Goal: Task Accomplishment & Management: Use online tool/utility

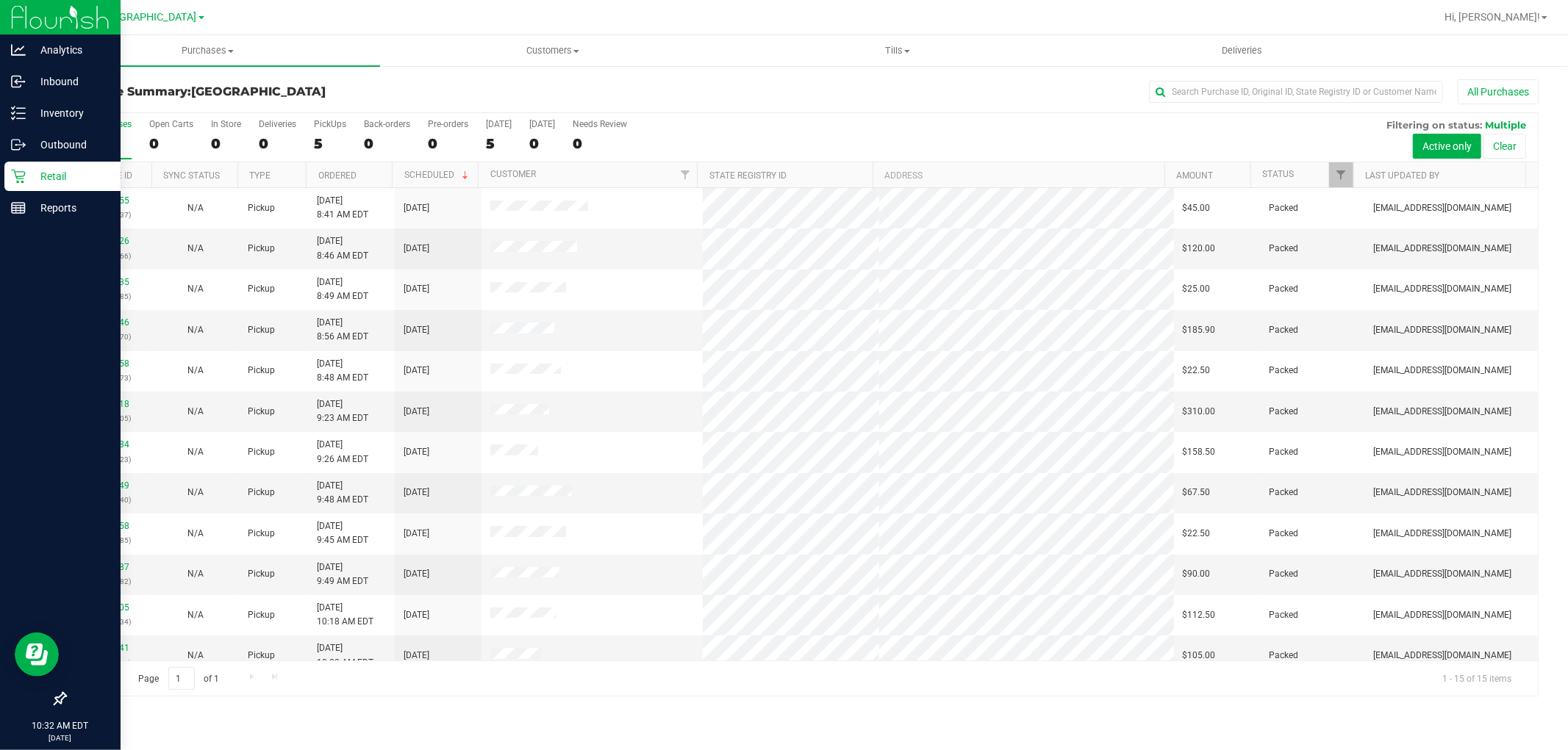
click at [47, 182] on p "Retail" at bounding box center [70, 176] width 88 height 18
click at [68, 114] on p "Inventory" at bounding box center [70, 113] width 88 height 18
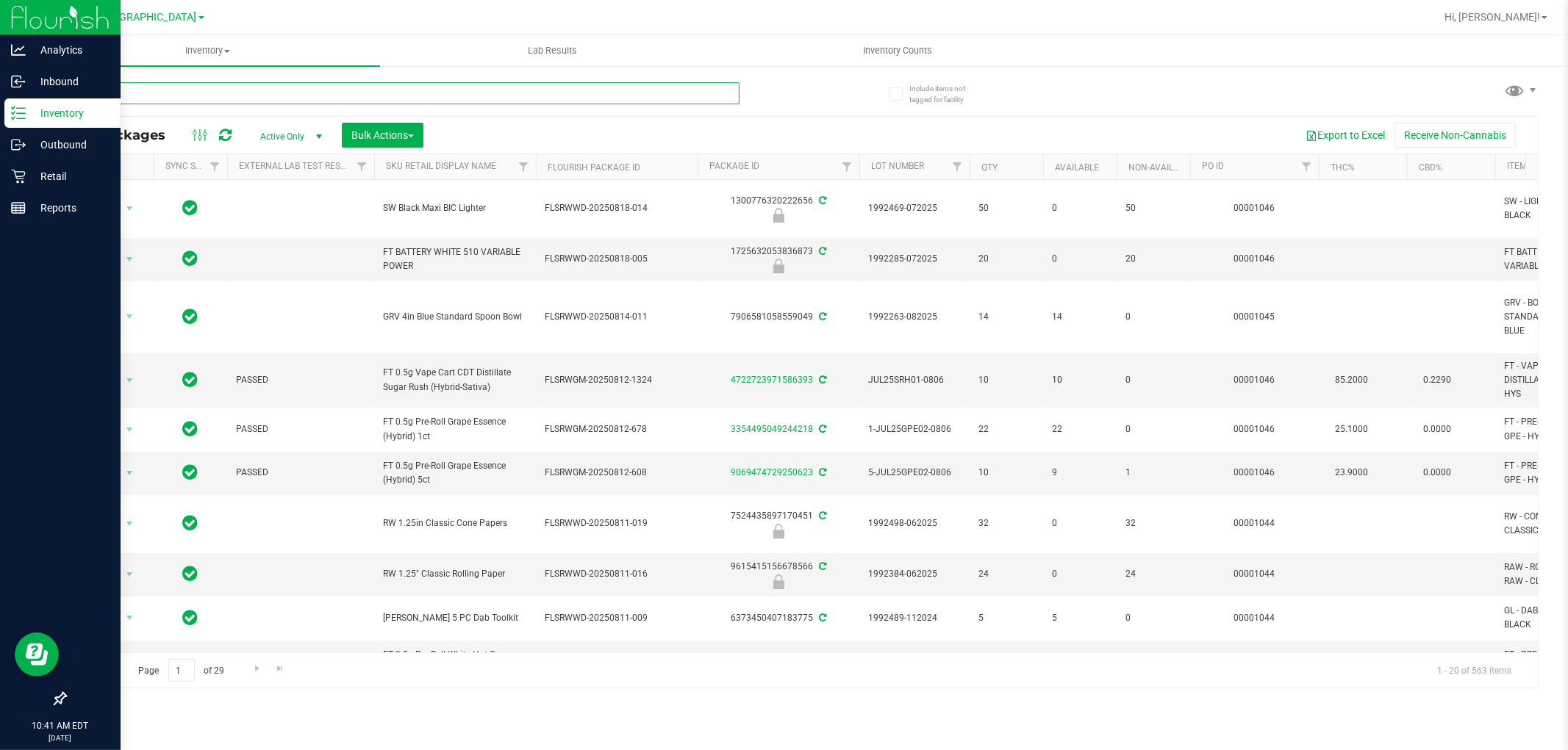
click at [194, 91] on input "text" at bounding box center [402, 94] width 675 height 22
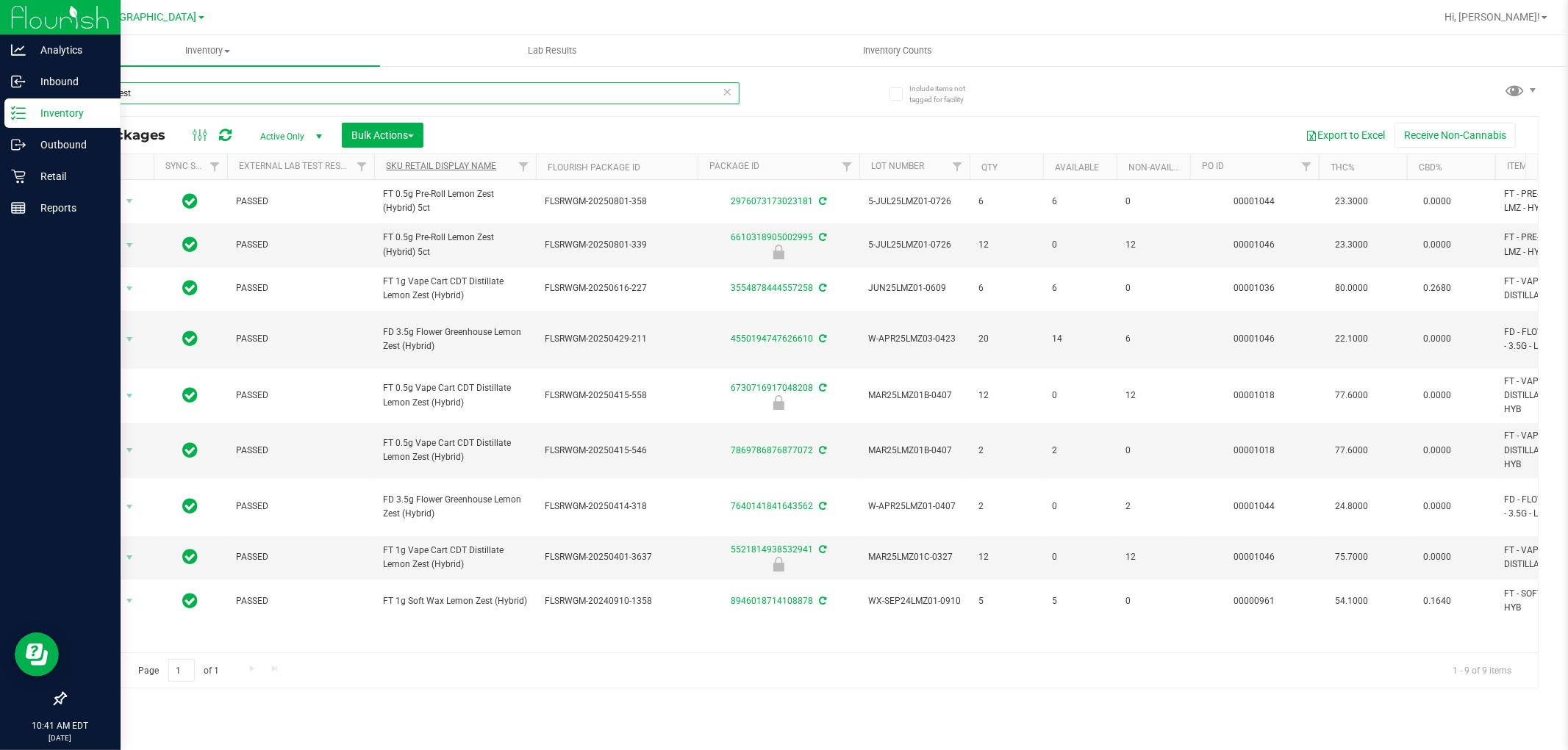
type input "lemon zest"
click at [471, 161] on link "Sku Retail Display Name" at bounding box center [441, 166] width 110 height 10
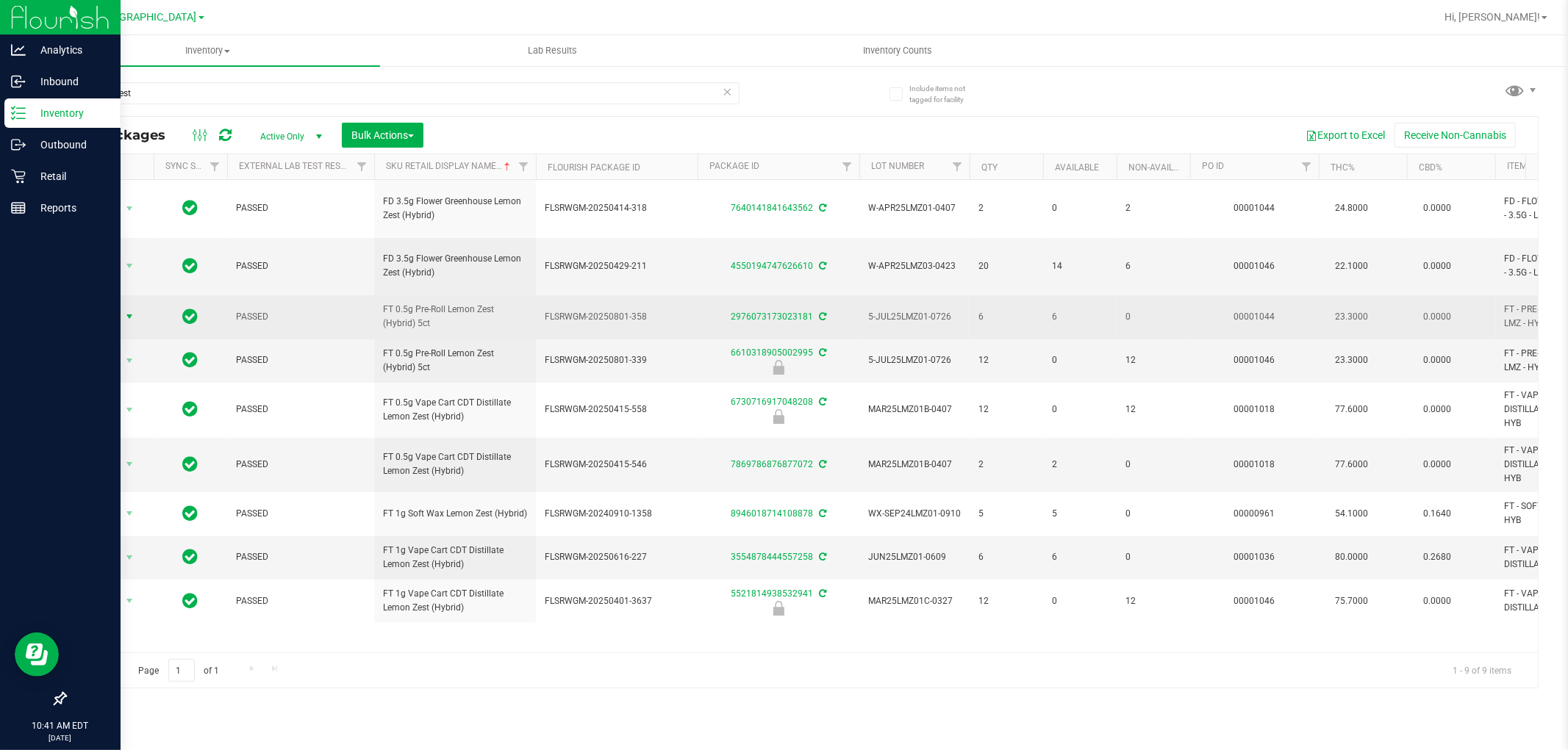
click at [112, 307] on span "Action" at bounding box center [100, 317] width 39 height 21
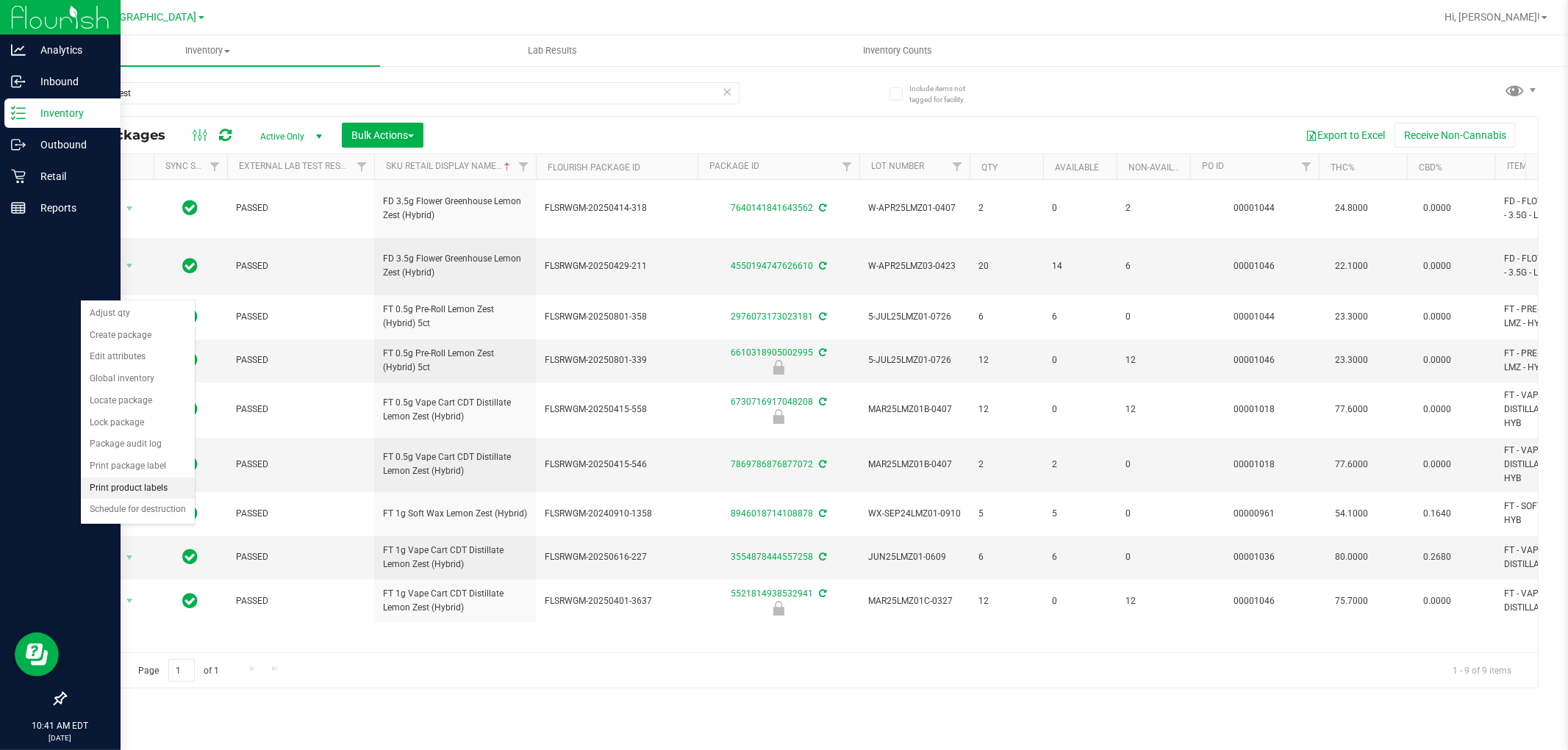
click at [147, 494] on li "Print product labels" at bounding box center [138, 489] width 114 height 22
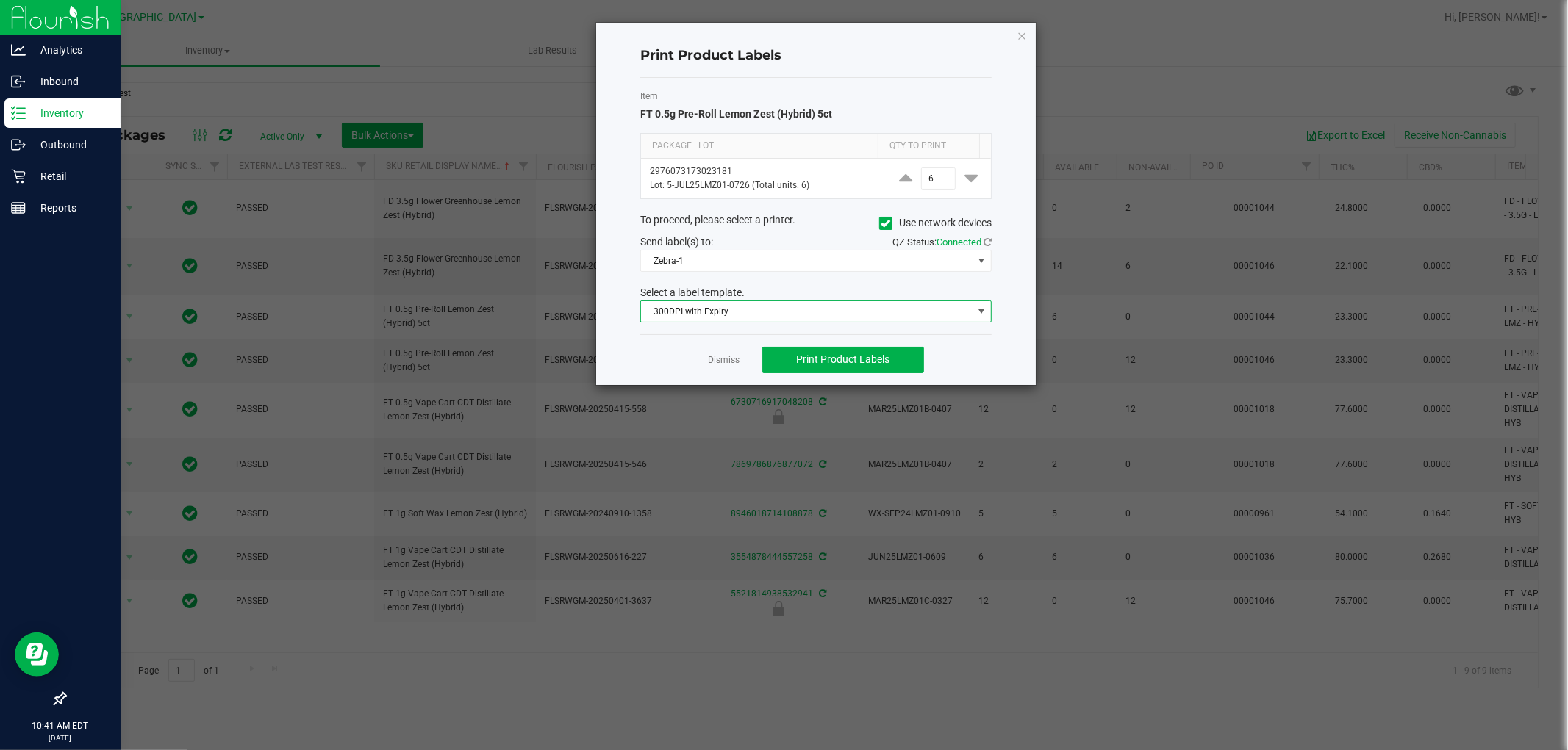
click at [968, 307] on span "300DPI with Expiry" at bounding box center [806, 312] width 331 height 21
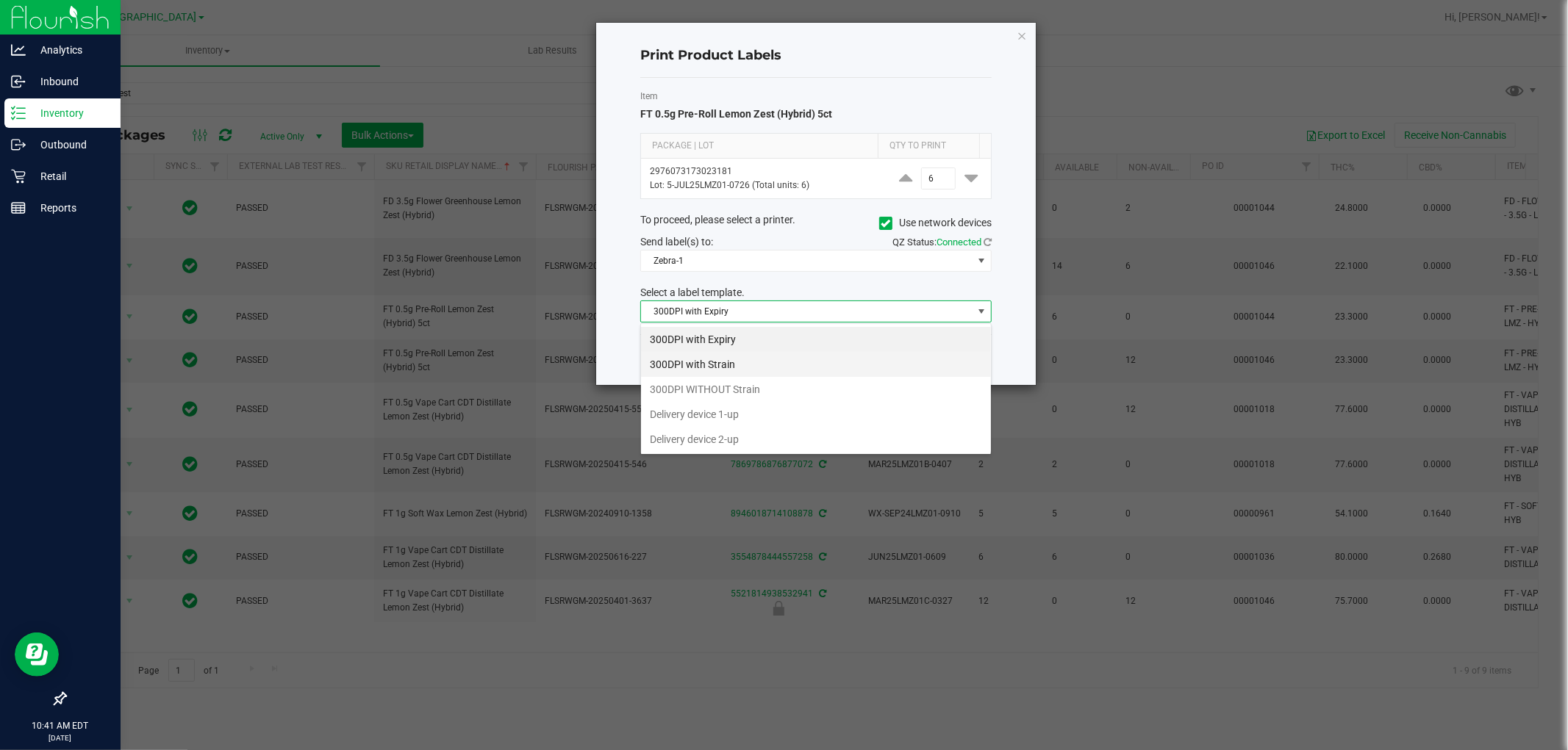
scroll to position [22, 351]
click at [738, 365] on li "300DPI with Strain" at bounding box center [816, 365] width 350 height 25
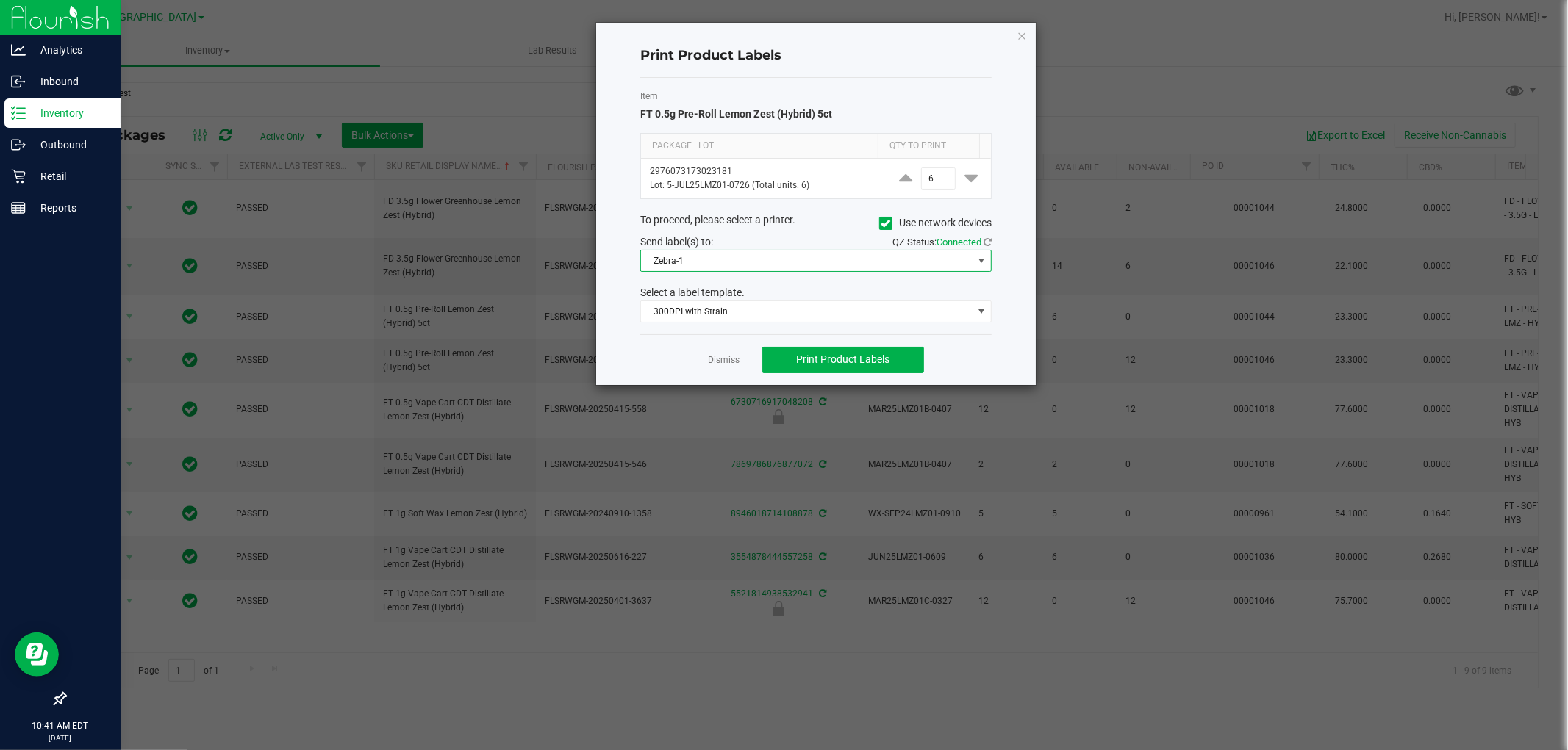
click at [970, 261] on span "Zebra-1" at bounding box center [806, 261] width 331 height 21
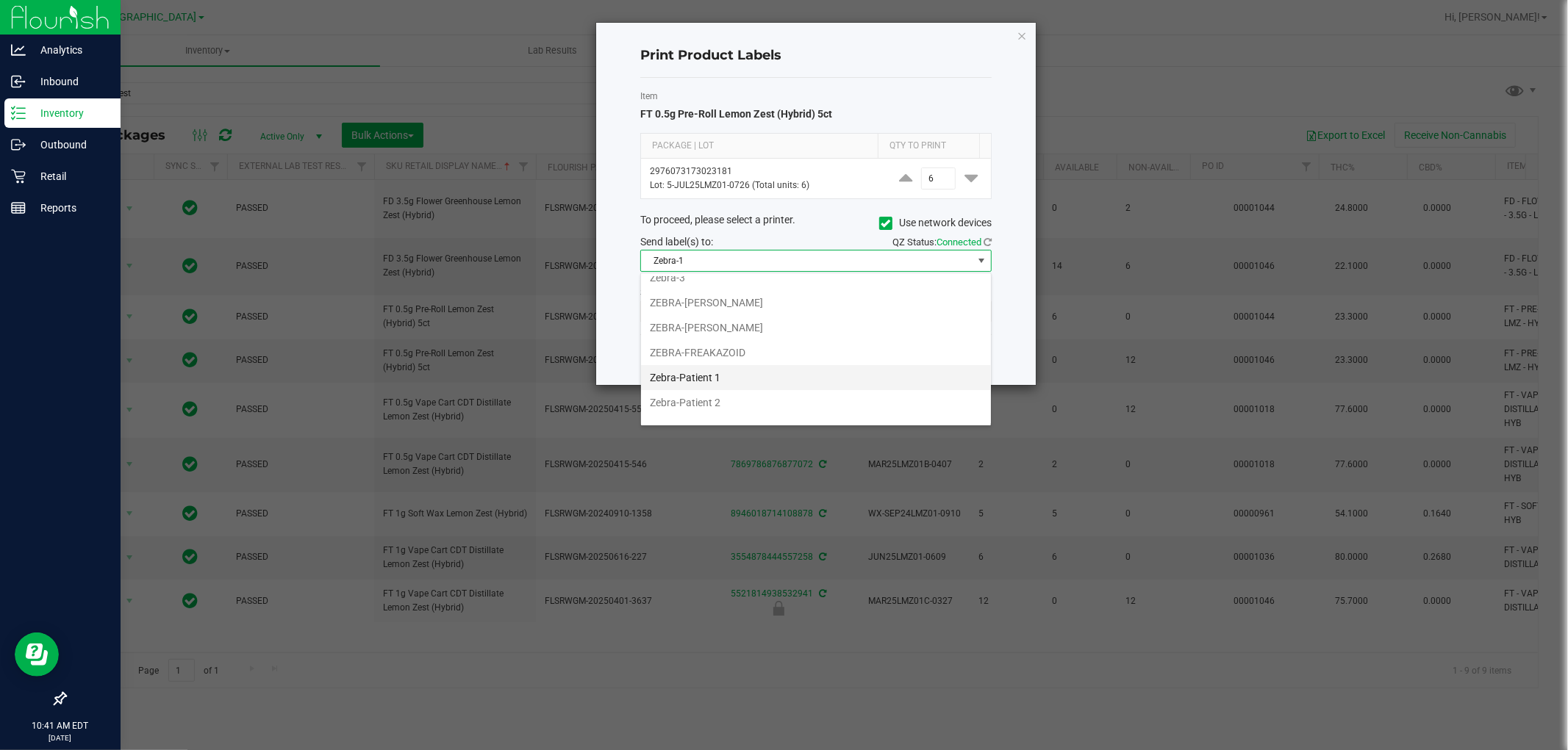
scroll to position [79, 0]
click at [726, 407] on li "ZEBRA-PRODUCT" at bounding box center [816, 411] width 350 height 25
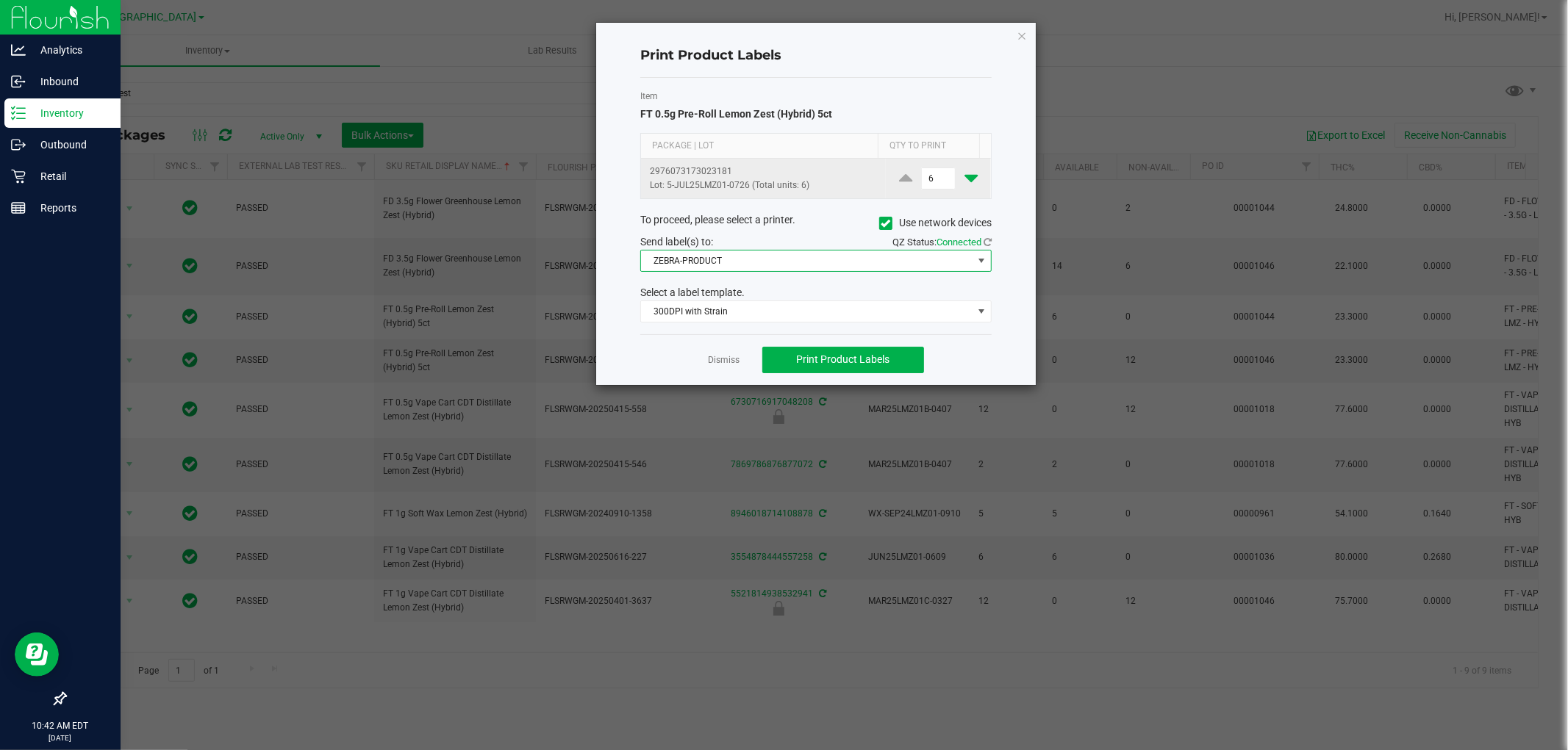
click at [964, 178] on icon at bounding box center [971, 178] width 13 height 19
type input "5"
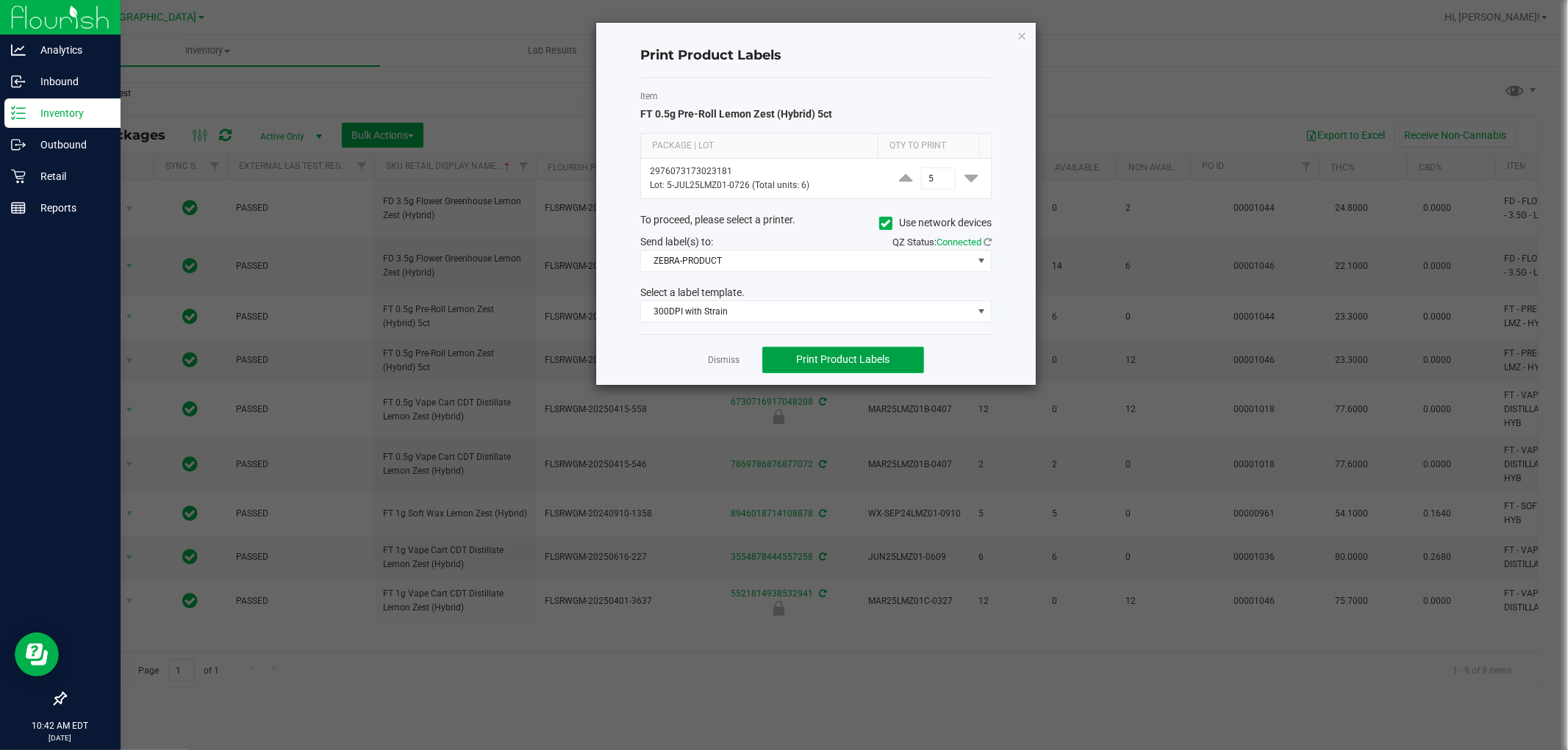
click at [837, 368] on button "Print Product Labels" at bounding box center [843, 360] width 162 height 27
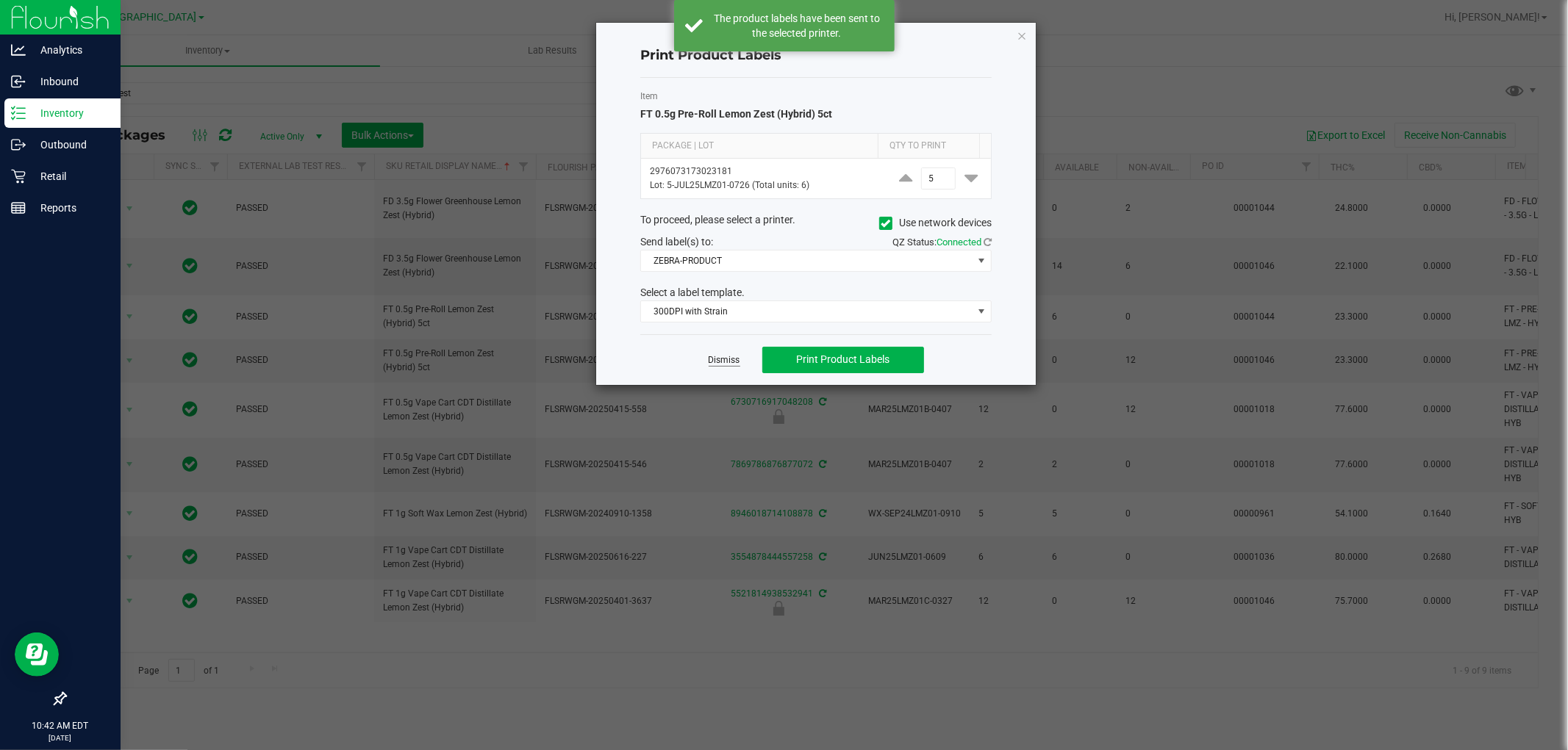
click at [725, 361] on link "Dismiss" at bounding box center [724, 360] width 31 height 13
